Goal: Task Accomplishment & Management: Manage account settings

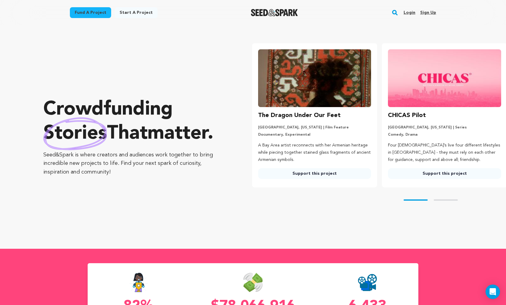
click at [414, 11] on link "Login" at bounding box center [409, 13] width 12 height 10
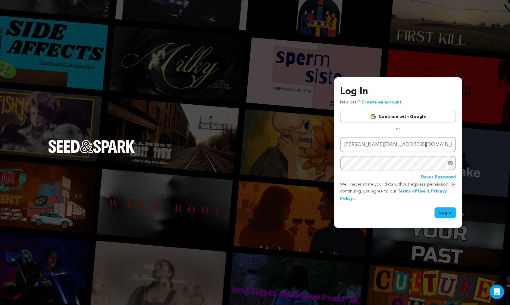
click at [445, 211] on button "Login" at bounding box center [444, 212] width 21 height 11
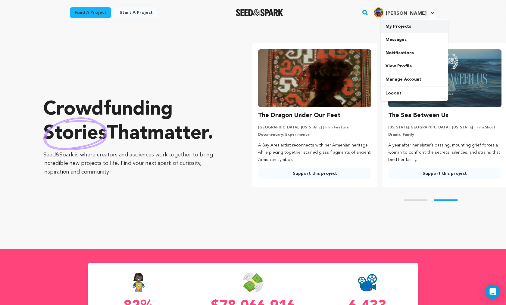
scroll to position [0, 130]
click at [405, 27] on link "My Projects" at bounding box center [413, 26] width 67 height 13
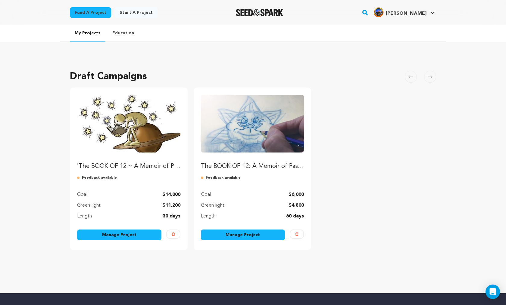
click at [118, 234] on link "Manage Project" at bounding box center [119, 235] width 84 height 11
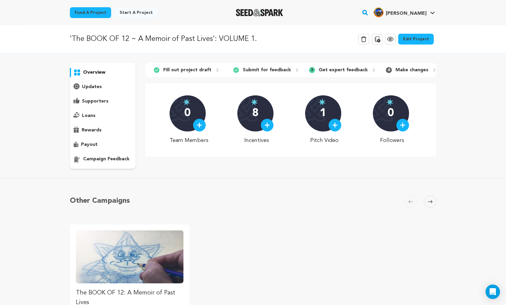
click at [101, 159] on p "campaign feedback" at bounding box center [106, 159] width 46 height 7
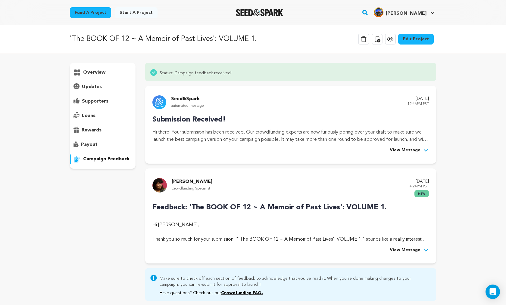
click at [398, 250] on span "View Message" at bounding box center [404, 250] width 31 height 7
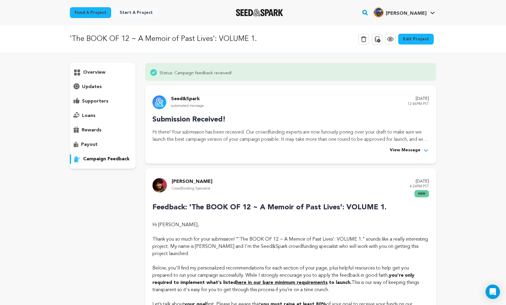
click at [428, 40] on link "Edit Project" at bounding box center [416, 39] width 36 height 11
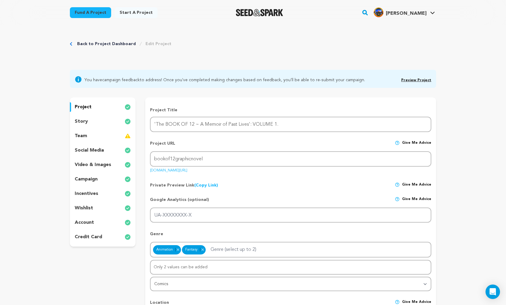
click at [92, 164] on p "video & images" at bounding box center [93, 164] width 36 height 7
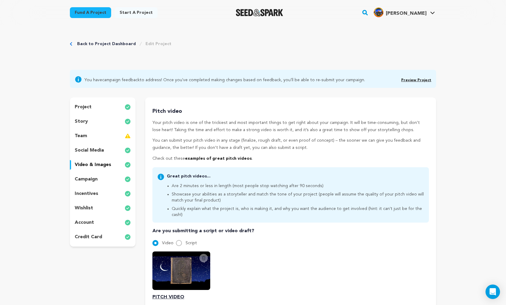
click at [203, 256] on icon at bounding box center [203, 258] width 5 height 5
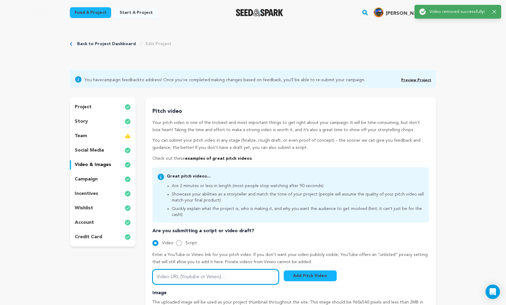
click at [211, 271] on input "Video URL (Youtube or Vimeo)..." at bounding box center [215, 276] width 126 height 15
paste input "[URL][DOMAIN_NAME]"
type input "[URL][DOMAIN_NAME]"
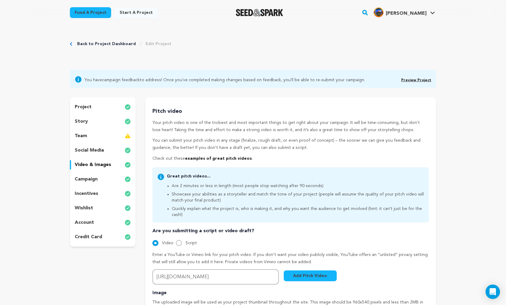
click at [309, 275] on button "Add Pitch Video" at bounding box center [310, 276] width 53 height 11
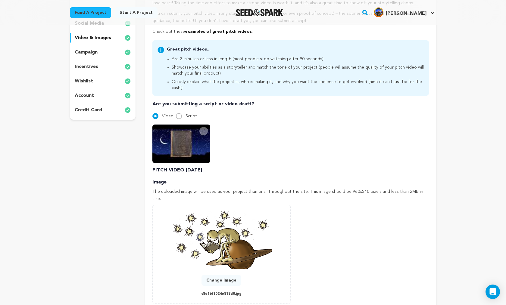
scroll to position [186, 0]
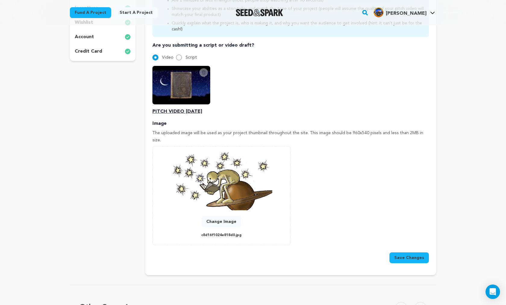
click at [416, 253] on button "Save Changes" at bounding box center [408, 258] width 39 height 11
click at [414, 253] on button "Save Changes" at bounding box center [408, 258] width 39 height 11
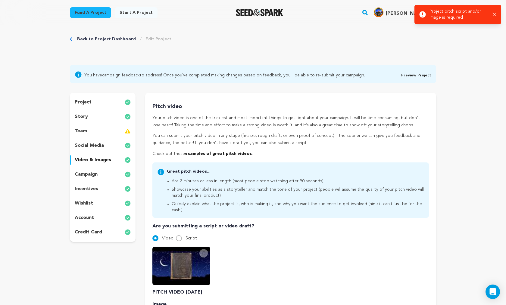
scroll to position [0, 0]
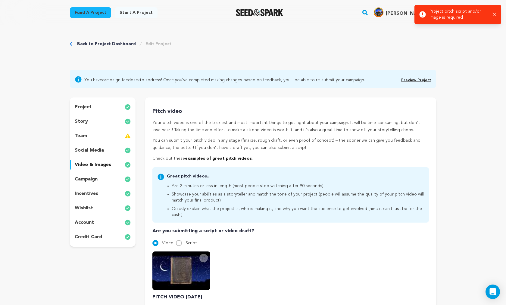
click at [425, 79] on link "Preview Project" at bounding box center [416, 81] width 30 height 4
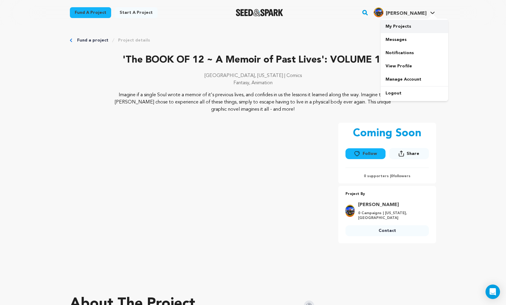
click at [400, 24] on link "My Projects" at bounding box center [413, 26] width 67 height 13
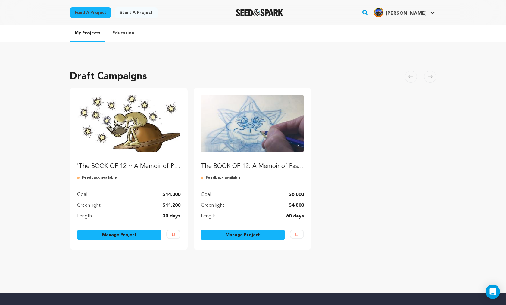
click at [117, 235] on link "Manage Project" at bounding box center [119, 235] width 84 height 11
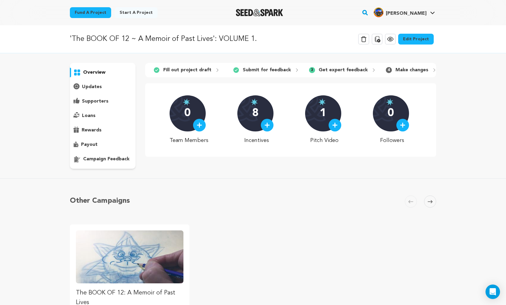
scroll to position [5, 0]
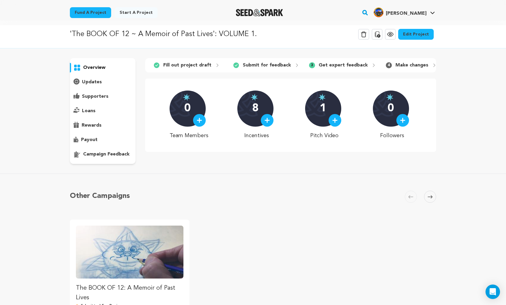
click at [97, 152] on p "campaign feedback" at bounding box center [106, 154] width 46 height 7
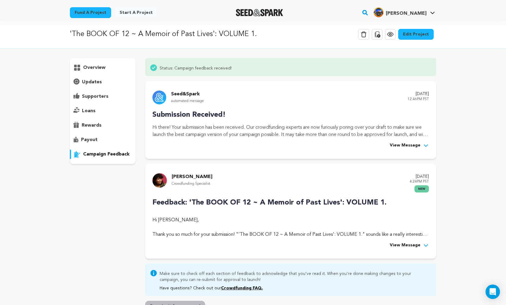
click at [411, 244] on span "View Message" at bounding box center [404, 245] width 31 height 7
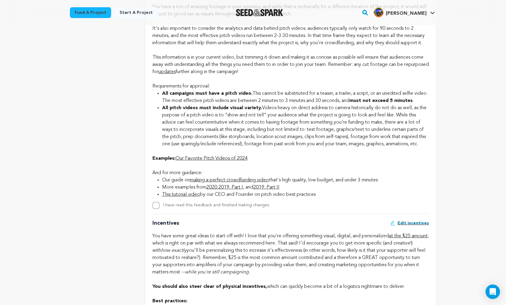
scroll to position [523, 0]
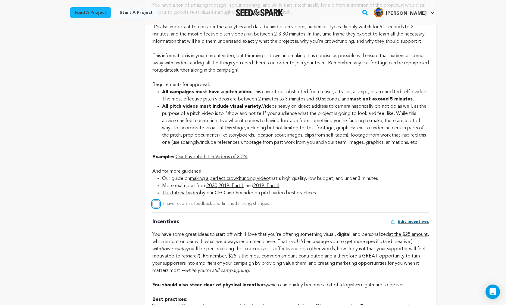
click at [154, 208] on input "I have read this feedback and finished making changes." at bounding box center [155, 203] width 7 height 7
checkbox input "true"
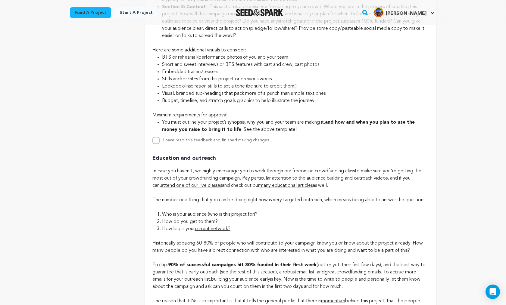
scroll to position [1252, 0]
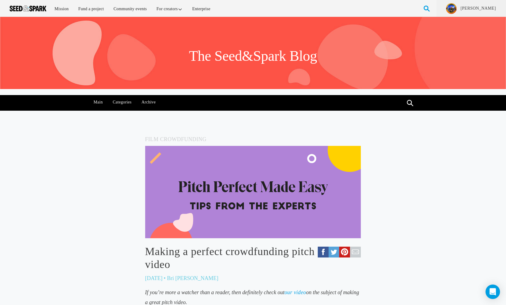
scroll to position [284, 0]
